Goal: Find specific page/section: Locate a particular part of the current website

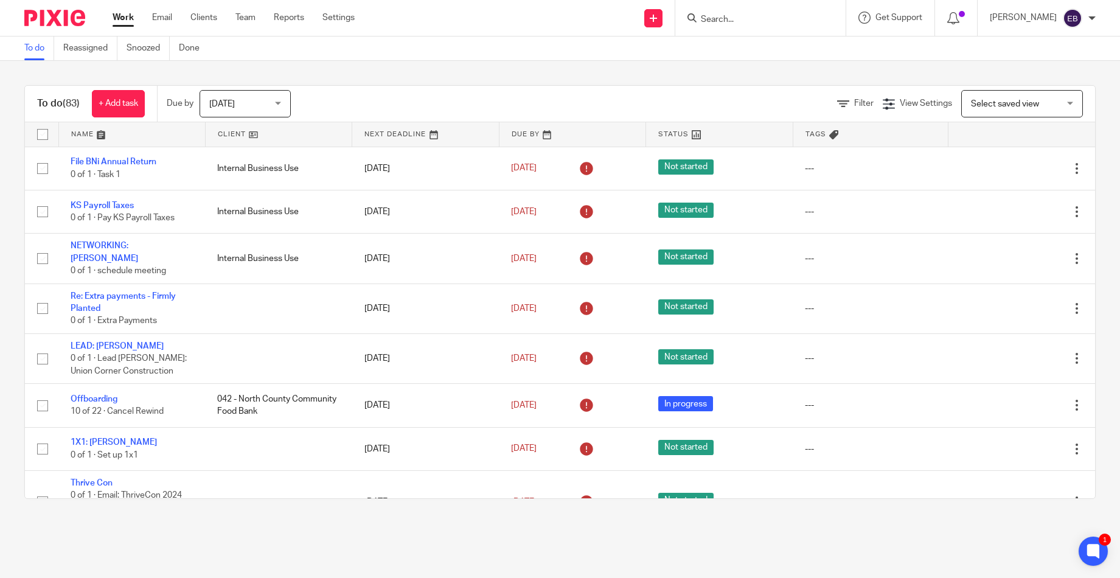
click at [728, 17] on input "Search" at bounding box center [755, 20] width 110 height 11
type input "momma"
click at [744, 49] on link at bounding box center [813, 52] width 232 height 28
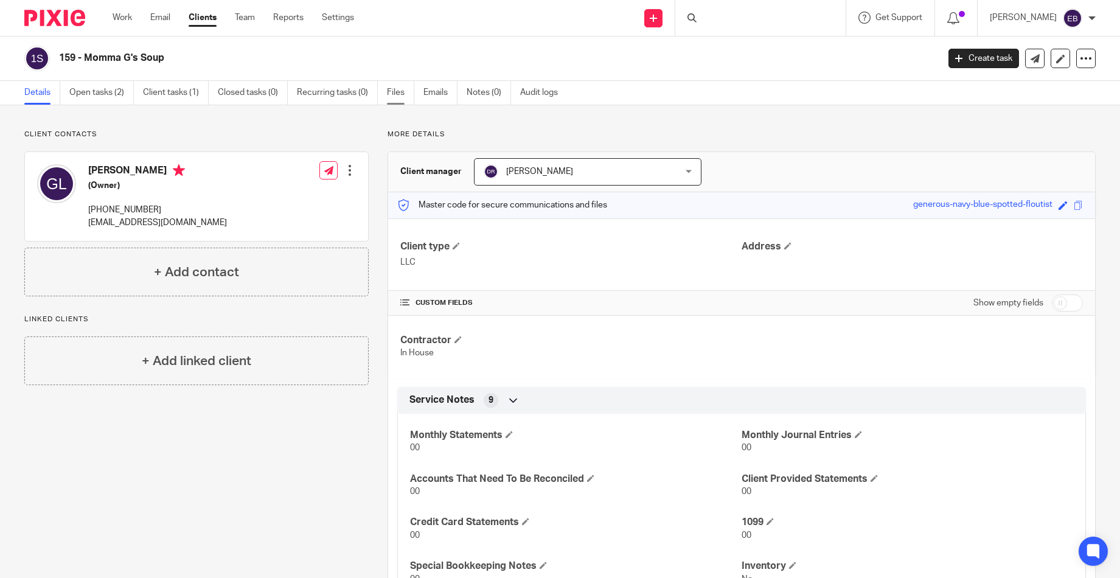
click at [394, 95] on link "Files" at bounding box center [400, 93] width 27 height 24
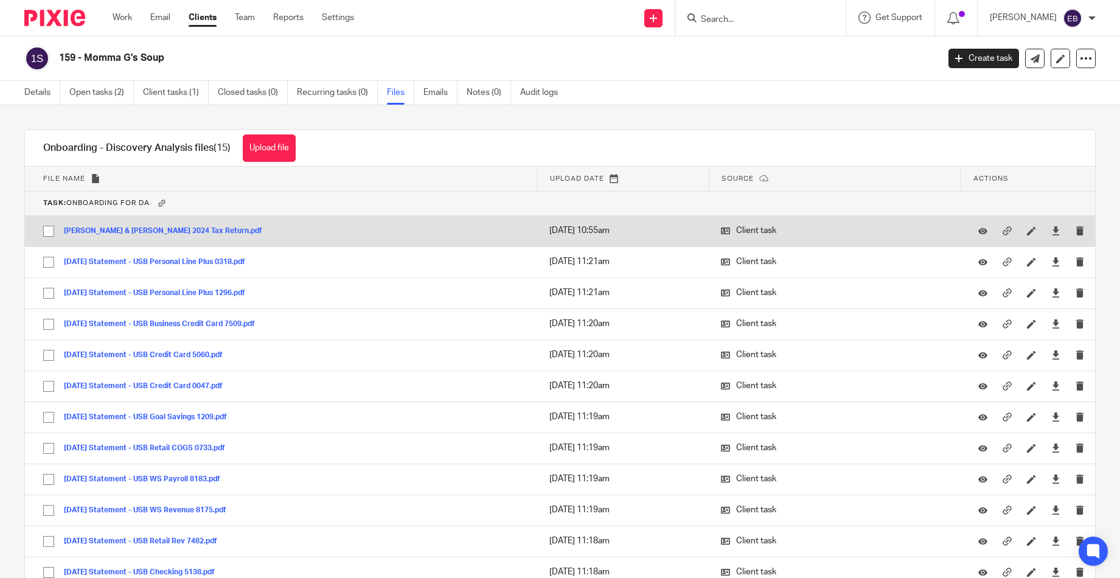
click at [179, 232] on button "[PERSON_NAME] & [PERSON_NAME] 2024 Tax Return.pdf" at bounding box center [167, 231] width 207 height 9
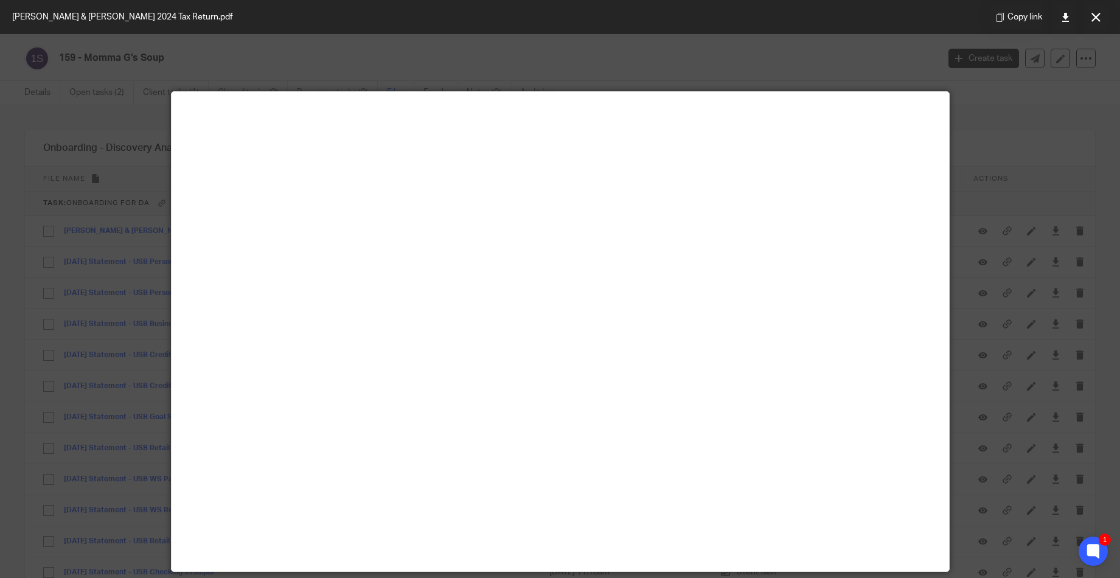
drag, startPoint x: 1089, startPoint y: 15, endPoint x: 708, endPoint y: 60, distance: 383.6
click at [1089, 15] on button at bounding box center [1096, 17] width 24 height 24
